Goal: Find specific page/section: Find specific page/section

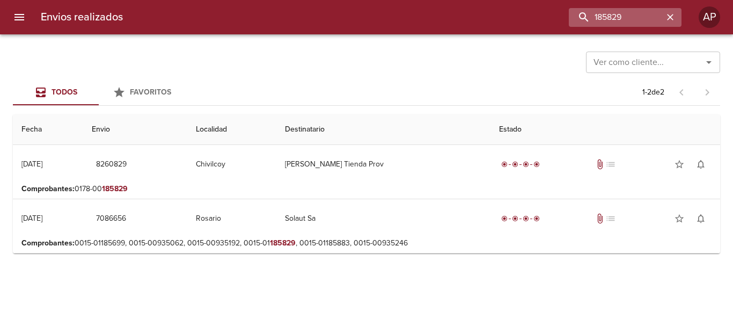
click at [569, 14] on input "185829" at bounding box center [616, 17] width 94 height 19
type input "1185829"
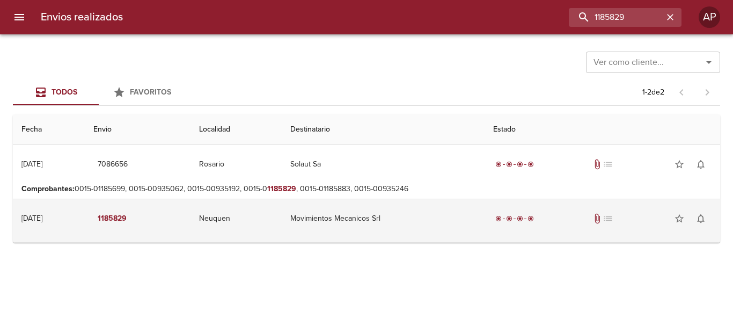
click at [371, 213] on td "Movimientos Mecanicos Srl" at bounding box center [383, 218] width 203 height 39
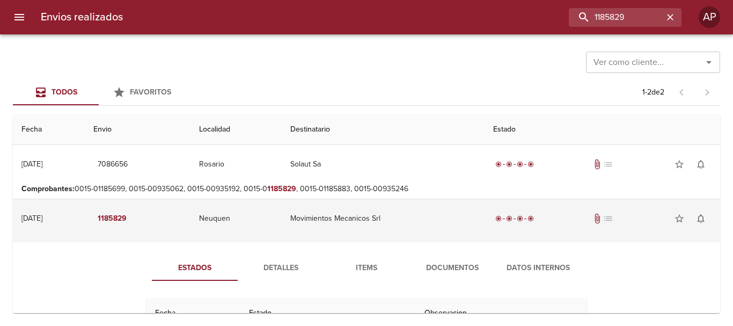
click at [423, 215] on td "Movimientos Mecanicos Srl" at bounding box center [383, 218] width 203 height 39
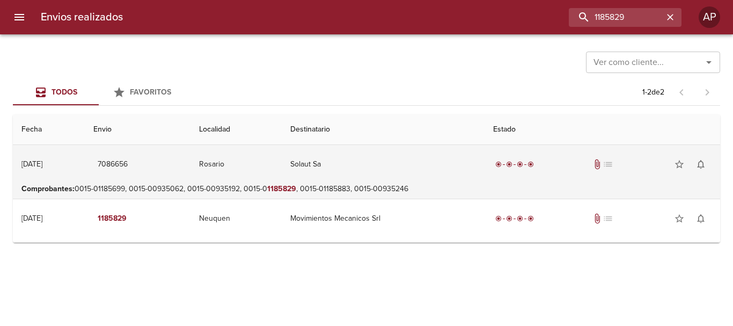
click at [368, 166] on td "Solaut Sa" at bounding box center [383, 164] width 203 height 39
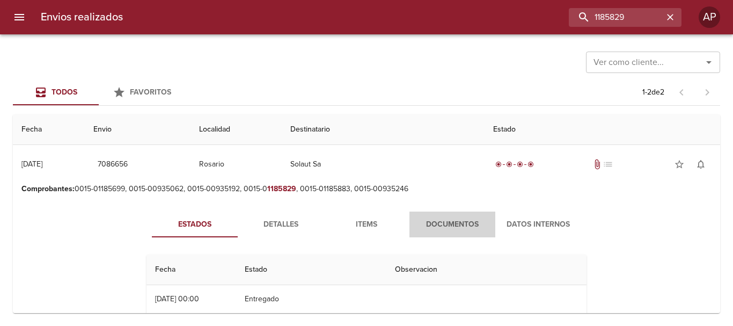
click at [424, 221] on span "Documentos" at bounding box center [452, 224] width 73 height 13
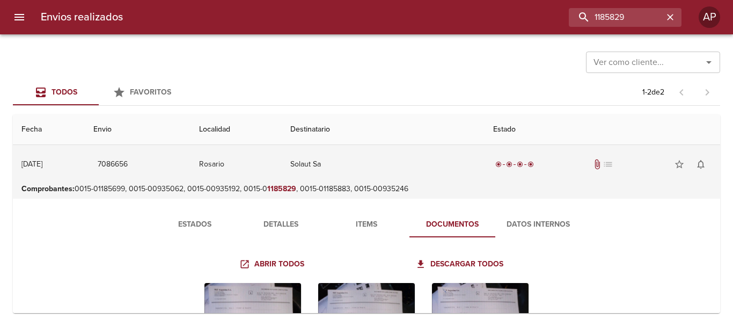
click at [361, 163] on td "Solaut Sa" at bounding box center [383, 164] width 203 height 39
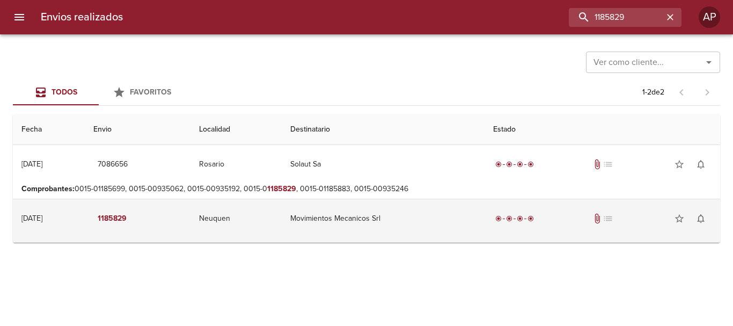
click at [456, 218] on td "Movimientos Mecanicos Srl" at bounding box center [383, 218] width 203 height 39
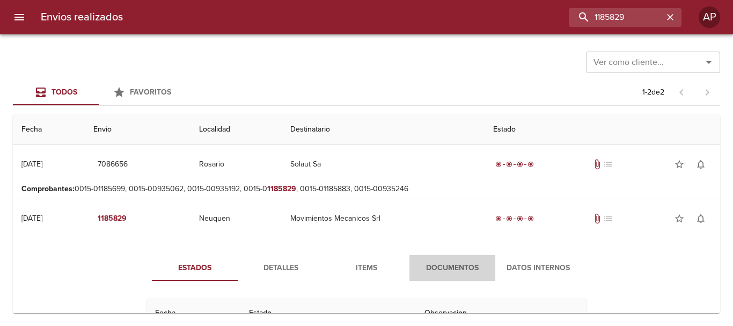
click at [475, 269] on span "Documentos" at bounding box center [452, 267] width 73 height 13
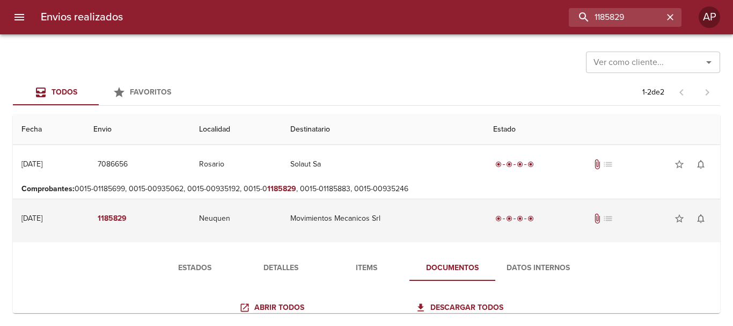
click at [407, 201] on td "Movimientos Mecanicos Srl" at bounding box center [383, 218] width 203 height 39
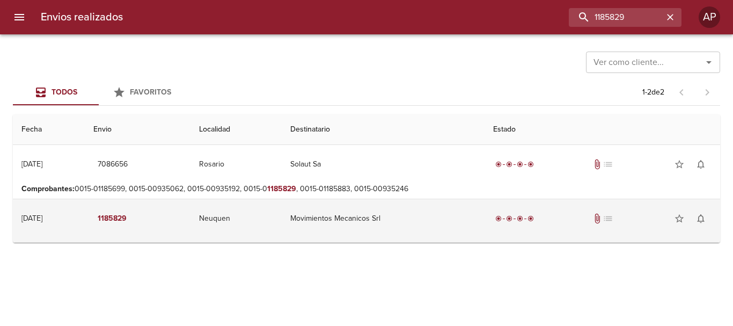
click at [410, 213] on td "Movimientos Mecanicos Srl" at bounding box center [383, 218] width 203 height 39
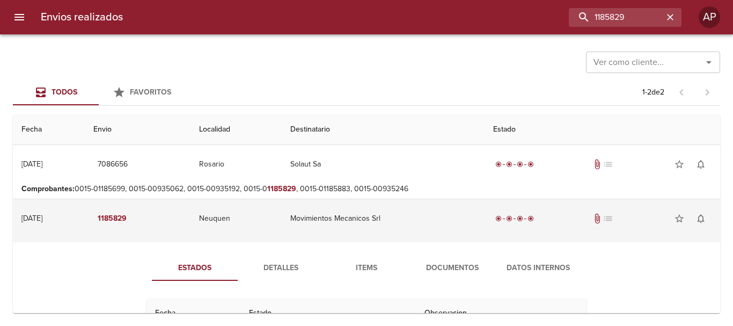
click at [410, 213] on td "Movimientos Mecanicos Srl" at bounding box center [383, 218] width 203 height 39
